Goal: Find specific page/section: Find specific page/section

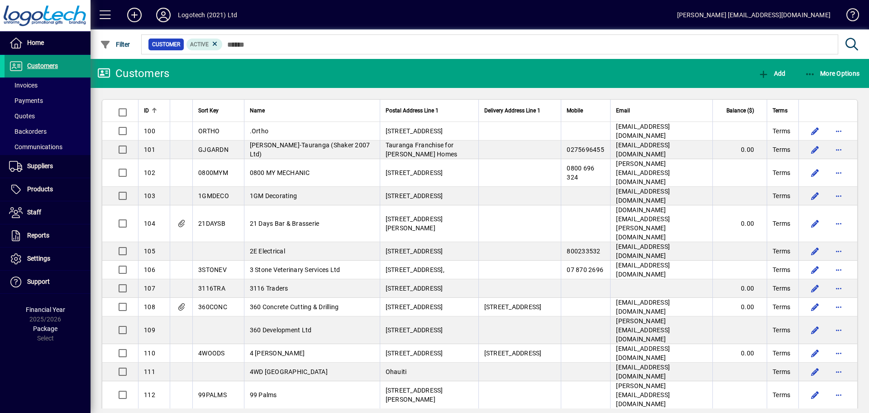
drag, startPoint x: 39, startPoint y: 82, endPoint x: 65, endPoint y: 74, distance: 26.8
click at [39, 82] on span at bounding box center [48, 85] width 86 height 22
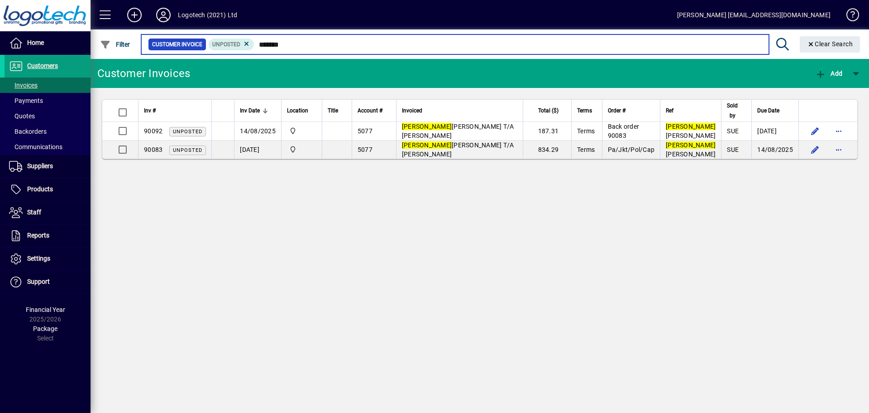
type input "*******"
